Goal: Navigation & Orientation: Go to known website

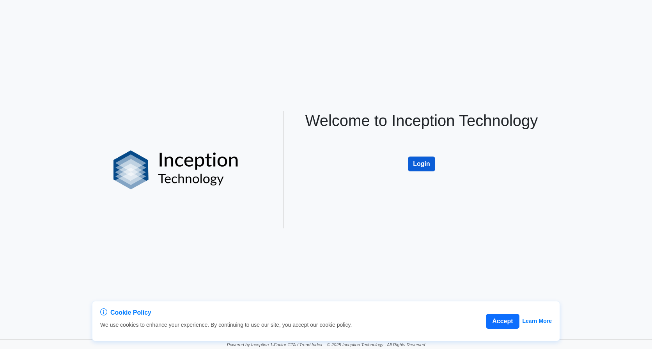
click at [416, 165] on button "Login" at bounding box center [421, 163] width 27 height 15
